Goal: Find specific page/section: Find specific page/section

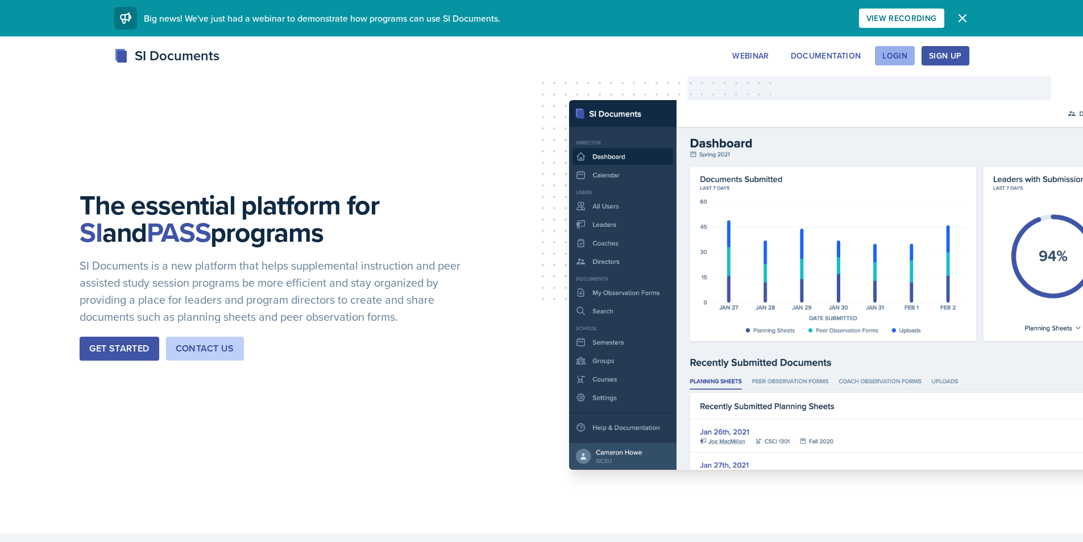
click at [895, 52] on div "Login" at bounding box center [894, 55] width 25 height 9
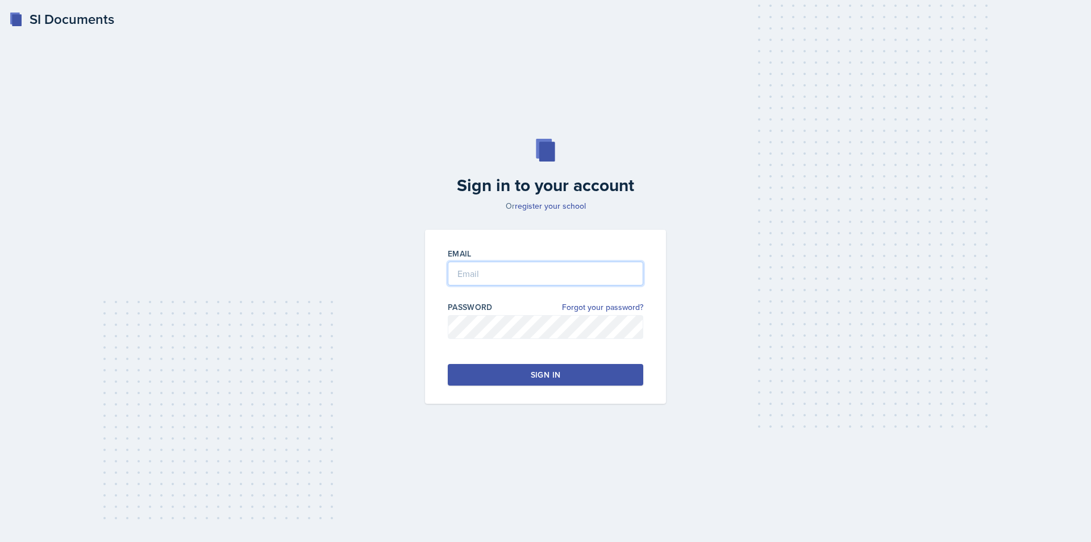
type input "[EMAIL_ADDRESS][DOMAIN_NAME]"
click at [533, 373] on div "Sign in" at bounding box center [546, 374] width 30 height 11
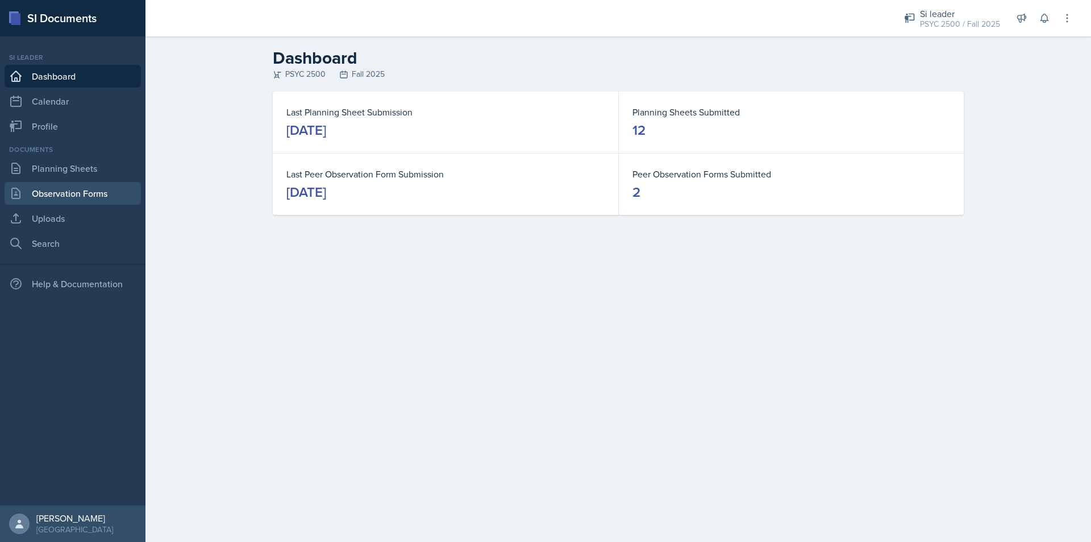
click at [77, 192] on link "Observation Forms" at bounding box center [73, 193] width 136 height 23
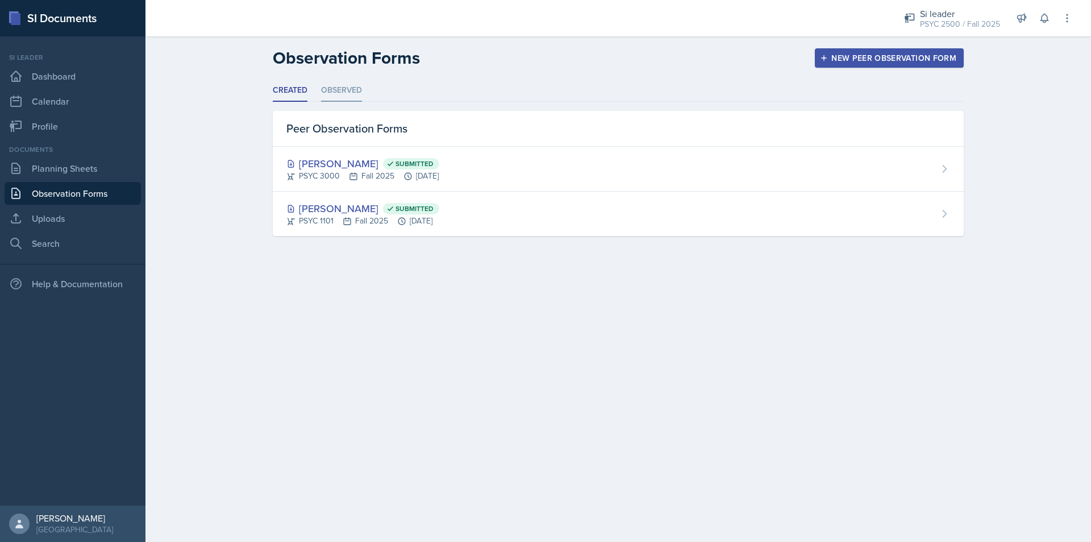
click at [343, 86] on li "Observed" at bounding box center [341, 91] width 41 height 22
